Goal: Task Accomplishment & Management: Manage account settings

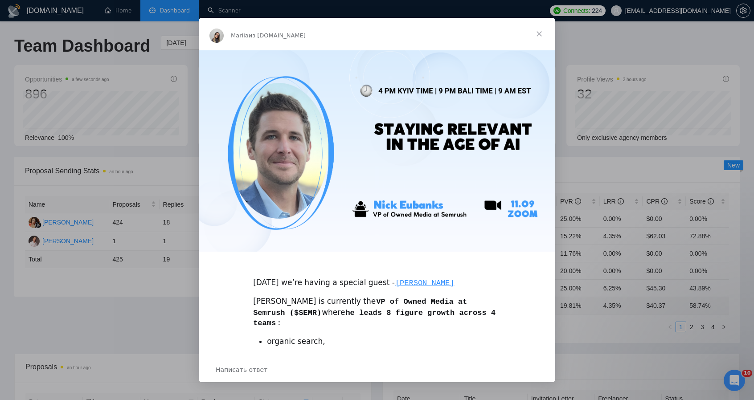
click at [540, 33] on span "Закрыть" at bounding box center [539, 34] width 32 height 32
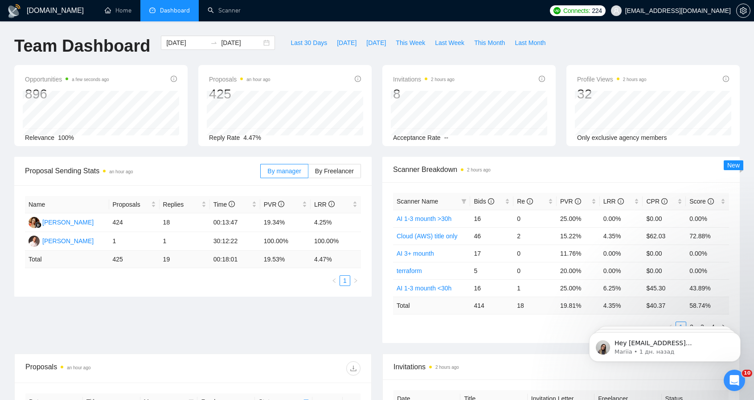
click at [356, 58] on div "Last 30 Days Today Yesterday This Week Last Week This Month Last Month" at bounding box center [417, 50] width 275 height 29
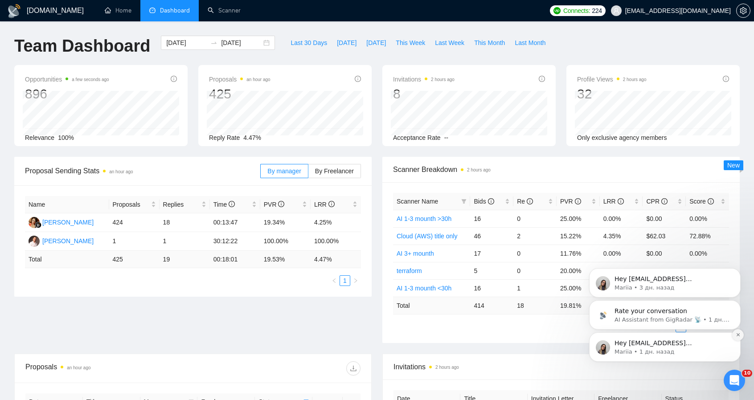
click at [737, 335] on icon "Dismiss notification" at bounding box center [738, 334] width 5 height 5
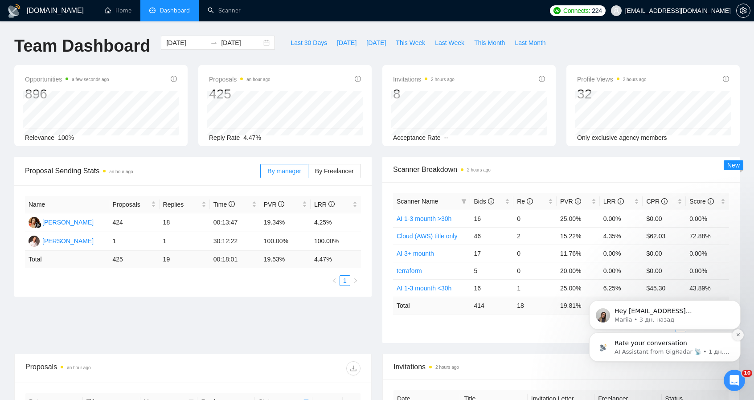
click at [737, 336] on icon "Dismiss notification" at bounding box center [737, 334] width 3 height 3
click at [737, 336] on icon "Dismiss notification" at bounding box center [738, 335] width 3 height 3
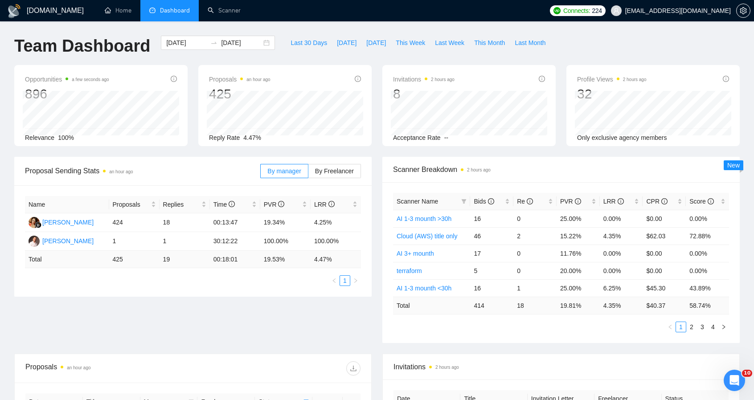
click at [314, 341] on div "Proposal Sending Stats an hour ago By manager By Freelancer Name Proposals Repl…" at bounding box center [377, 255] width 736 height 197
